Goal: Task Accomplishment & Management: Manage account settings

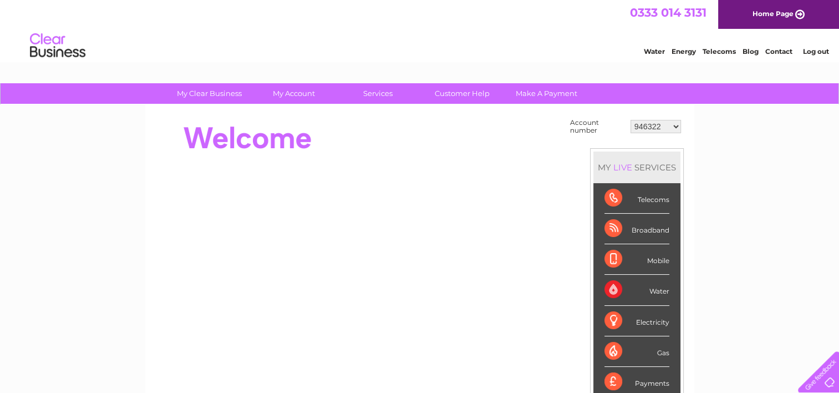
click at [757, 337] on div "My Clear Business Login Details My Details My Preferences Link Account My Accou…" at bounding box center [419, 396] width 839 height 626
click at [674, 125] on select "946322 30302627" at bounding box center [656, 126] width 50 height 13
select select "30302627"
click at [631, 120] on select "946322 30302627" at bounding box center [656, 126] width 50 height 13
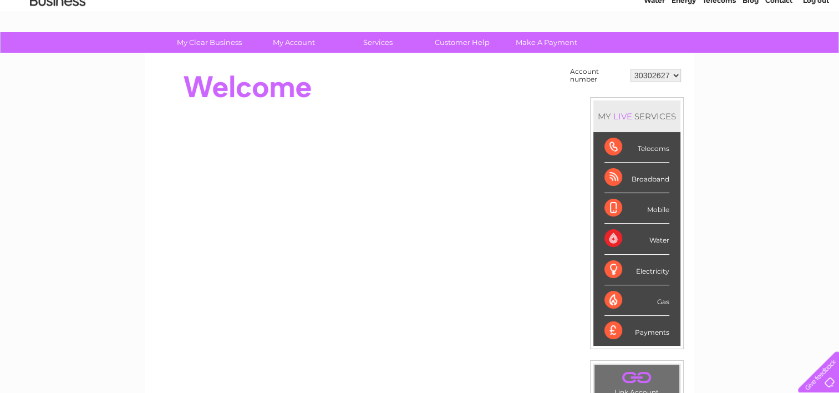
scroll to position [45, 0]
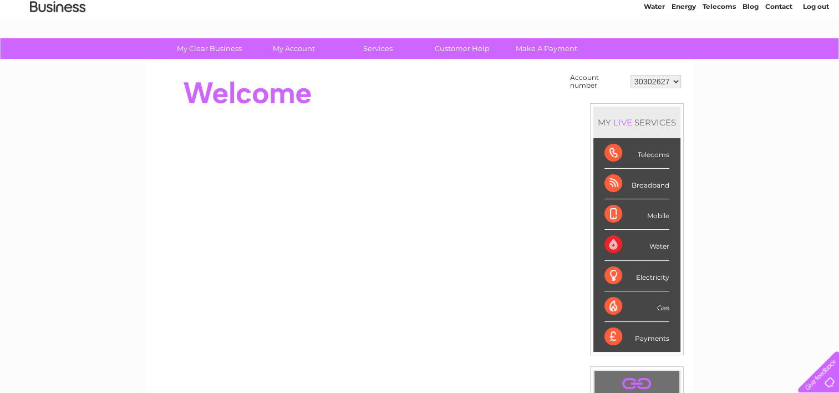
click at [655, 249] on div "Water" at bounding box center [637, 245] width 65 height 31
click at [617, 245] on div "Water" at bounding box center [637, 245] width 65 height 31
click at [653, 244] on div "Water" at bounding box center [637, 245] width 65 height 31
click at [616, 242] on div "Water" at bounding box center [637, 245] width 65 height 31
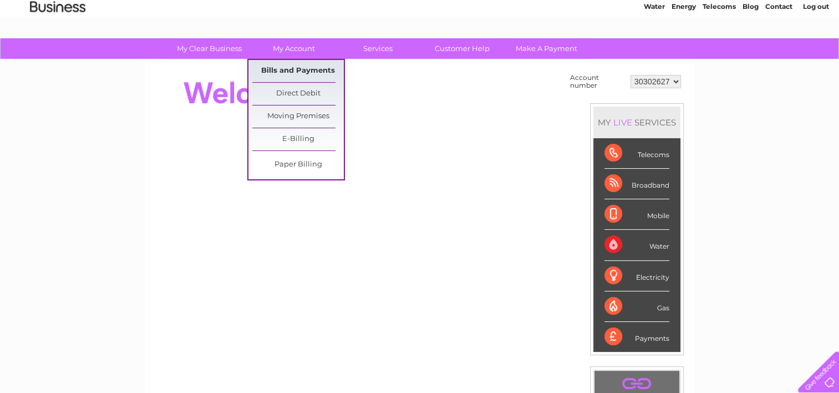
click at [295, 65] on link "Bills and Payments" at bounding box center [298, 71] width 92 height 22
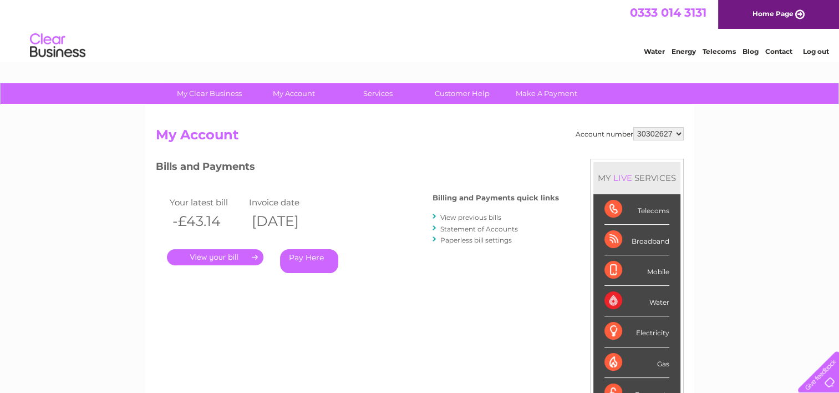
click at [233, 259] on link "." at bounding box center [215, 257] width 97 height 16
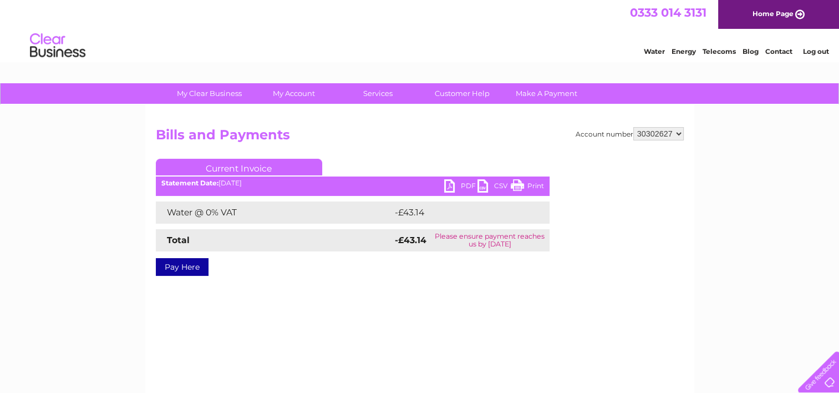
click at [464, 188] on link "PDF" at bounding box center [460, 187] width 33 height 16
